Goal: Navigation & Orientation: Find specific page/section

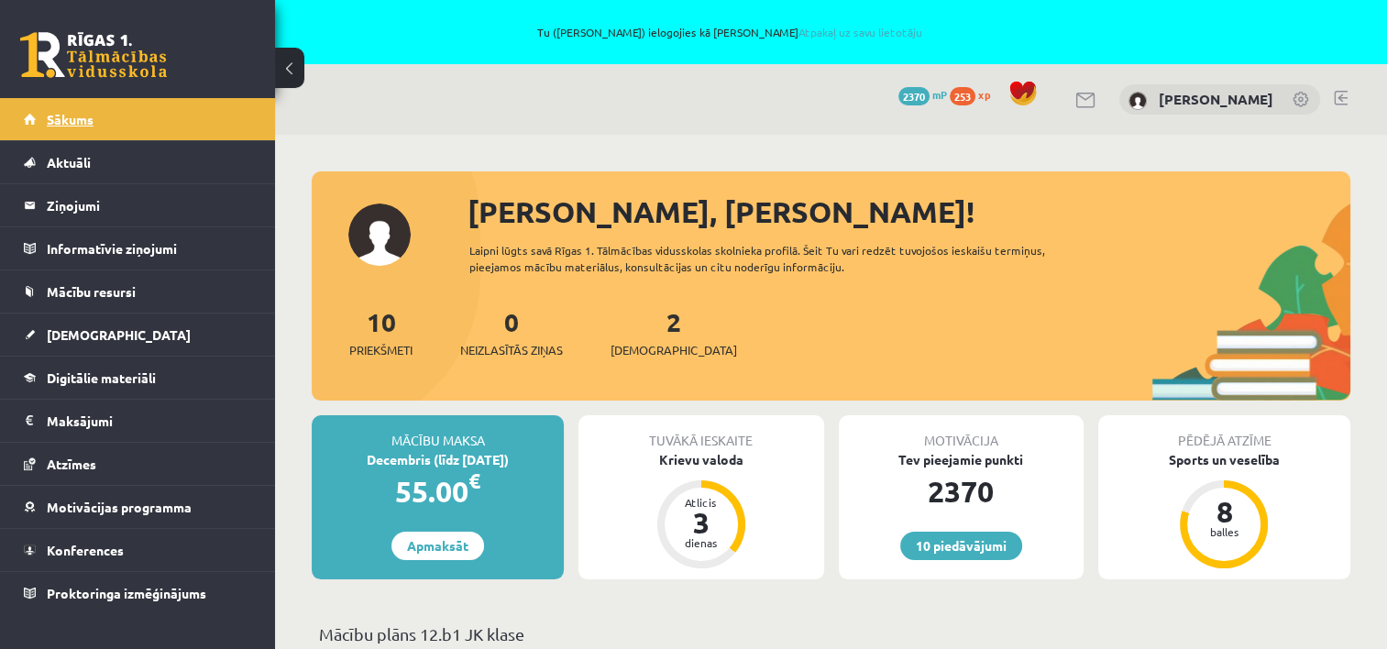
click at [65, 115] on span "Sākums" at bounding box center [70, 119] width 47 height 16
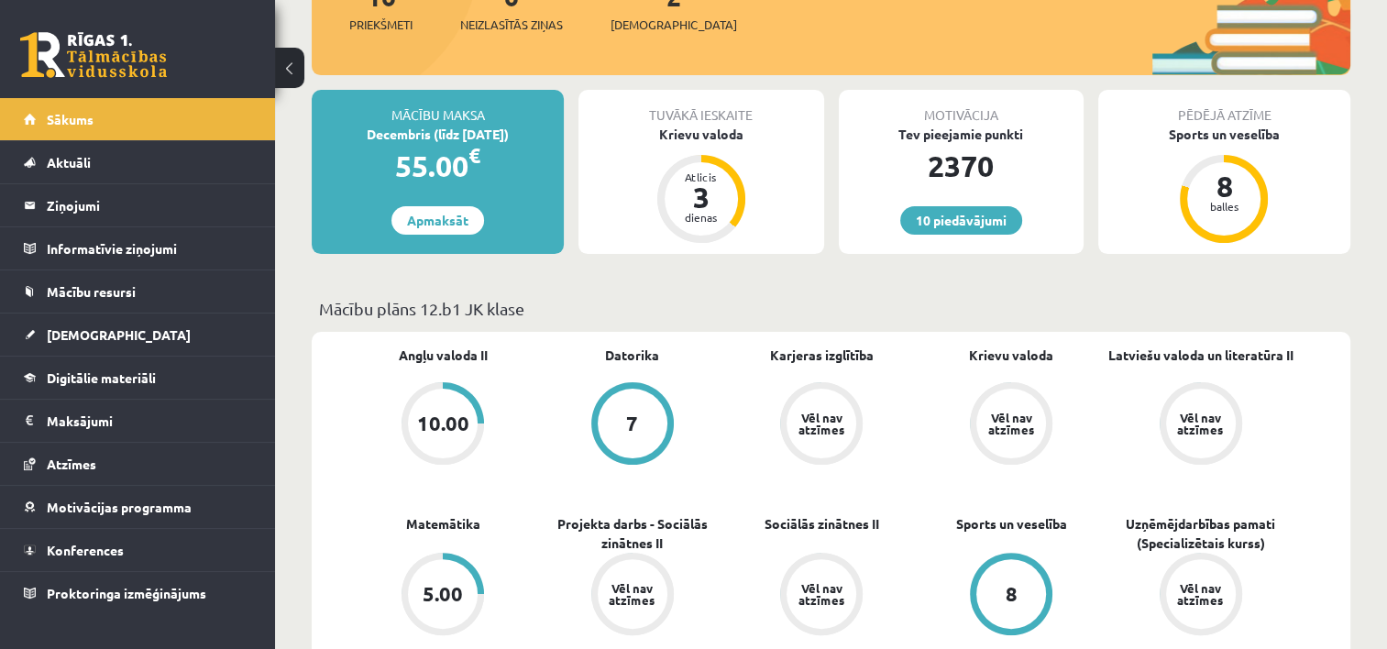
scroll to position [183, 0]
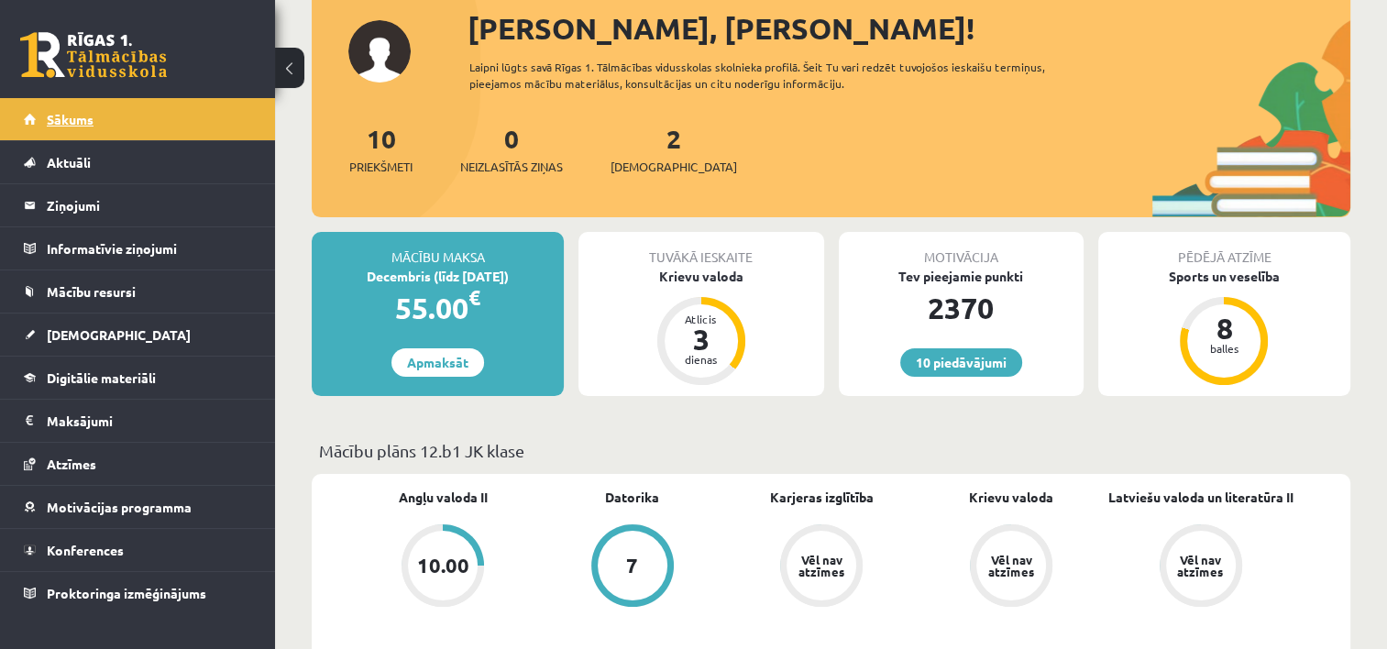
click at [63, 125] on span "Sākums" at bounding box center [70, 119] width 47 height 16
